Goal: Navigation & Orientation: Understand site structure

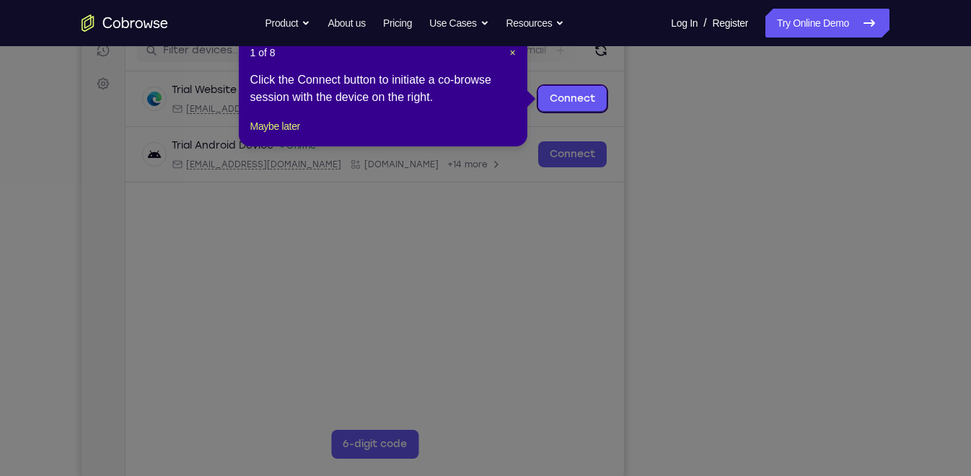
click at [516, 52] on div "1 of 8 × Click the Connect button to initiate a co-browse session with the devi…" at bounding box center [383, 90] width 289 height 113
click at [514, 52] on span "×" at bounding box center [512, 53] width 6 height 12
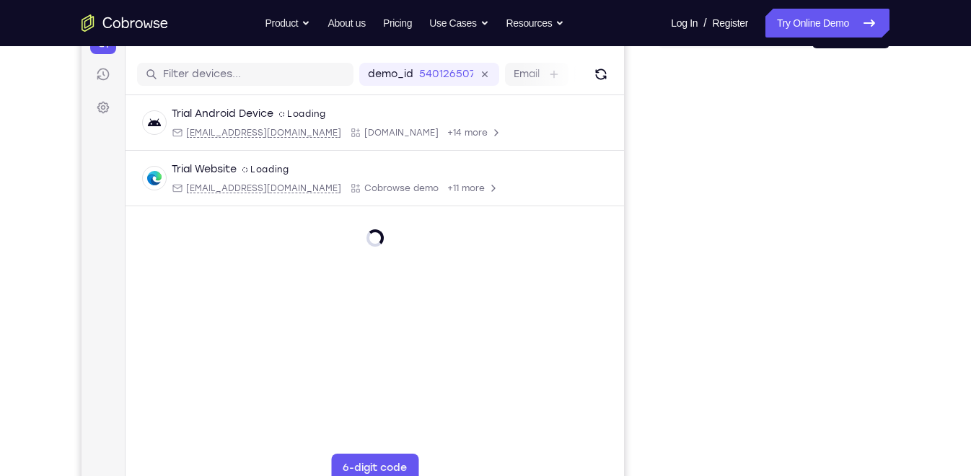
scroll to position [192, 0]
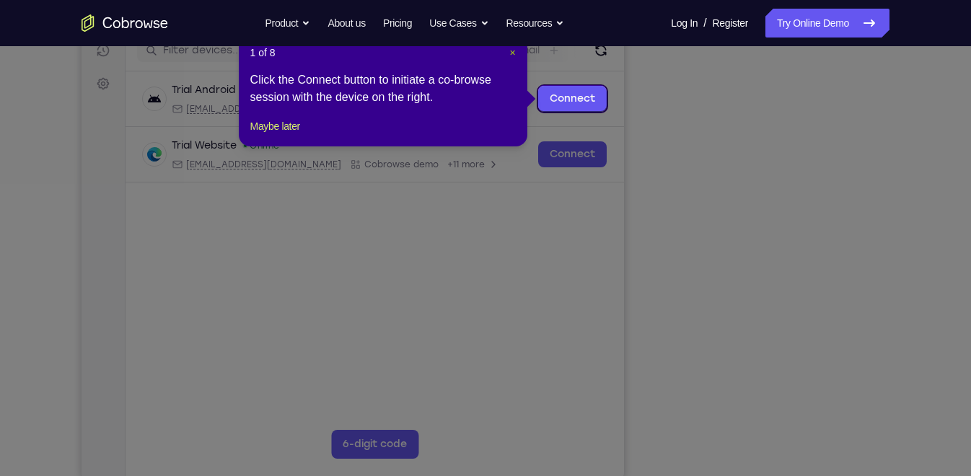
click at [512, 53] on span "×" at bounding box center [512, 53] width 6 height 12
